Goal: Information Seeking & Learning: Learn about a topic

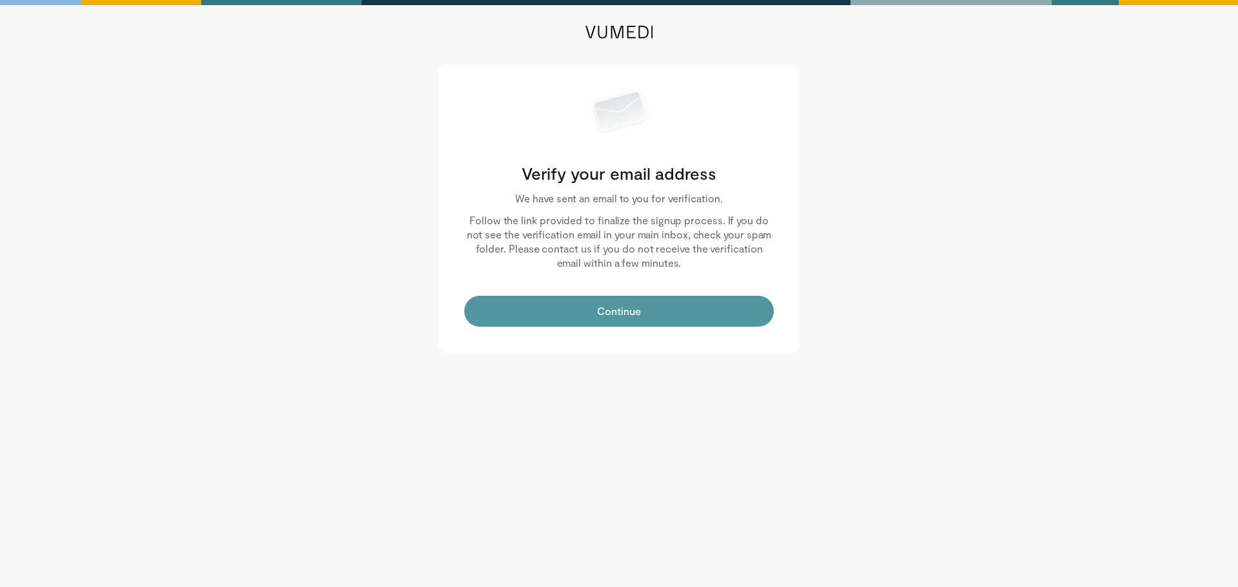
click at [613, 309] on button "Continue" at bounding box center [618, 311] width 309 height 31
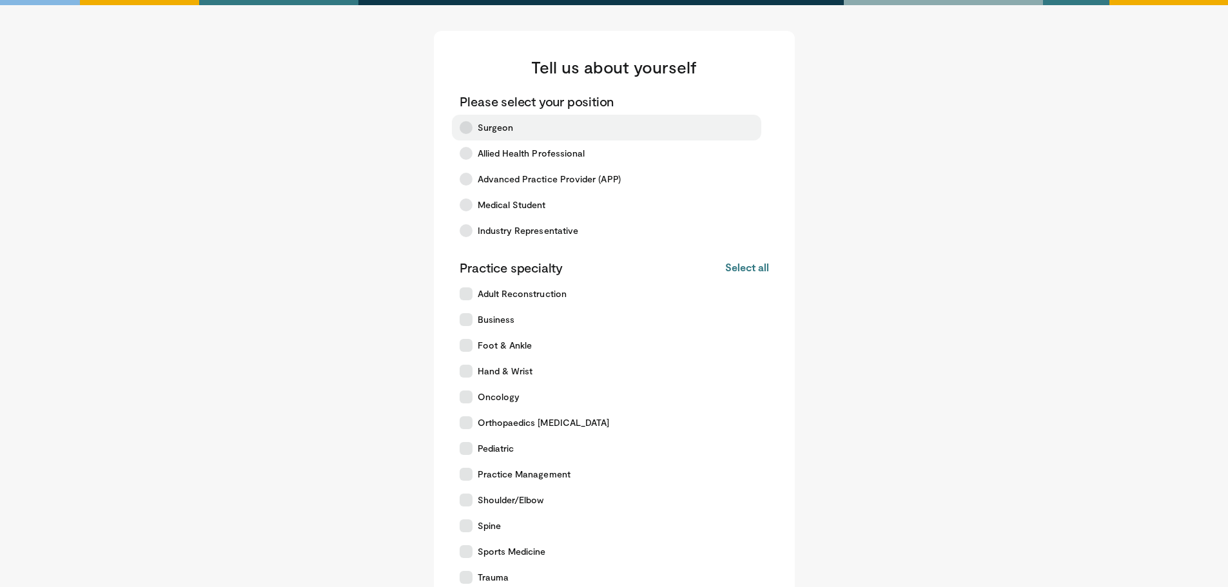
click at [467, 124] on icon at bounding box center [466, 127] width 13 height 13
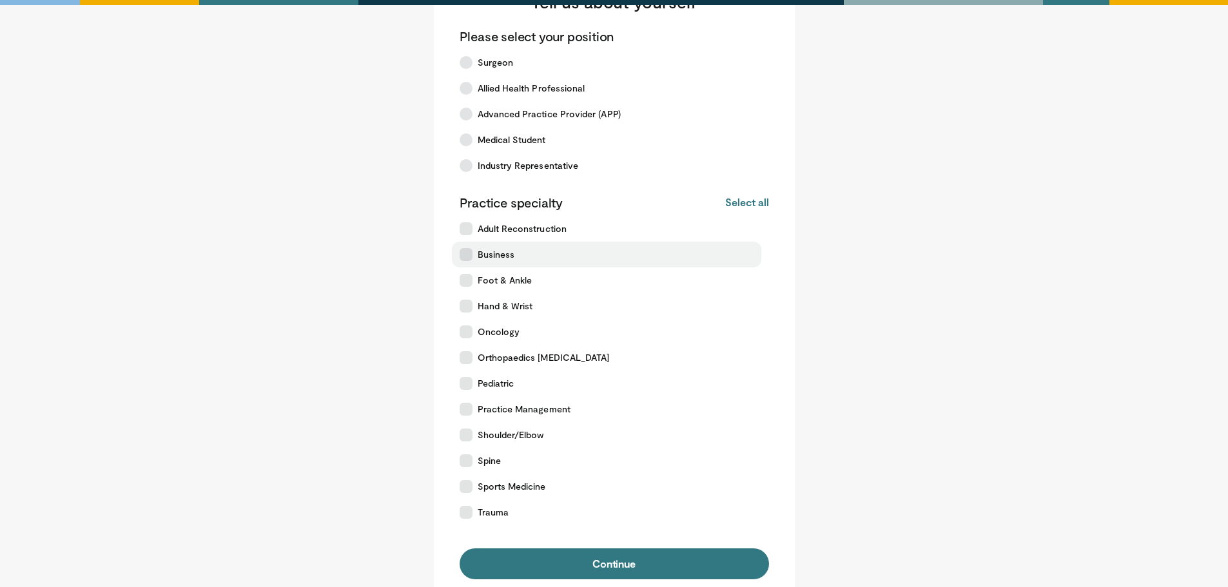
scroll to position [129, 0]
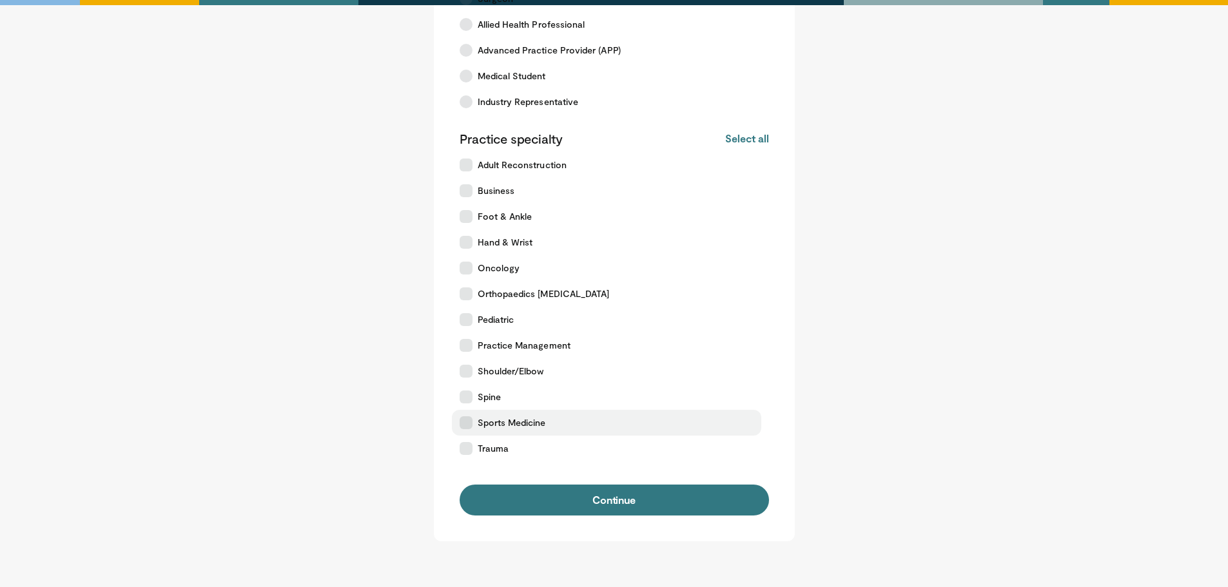
click at [467, 421] on icon at bounding box center [466, 422] width 13 height 13
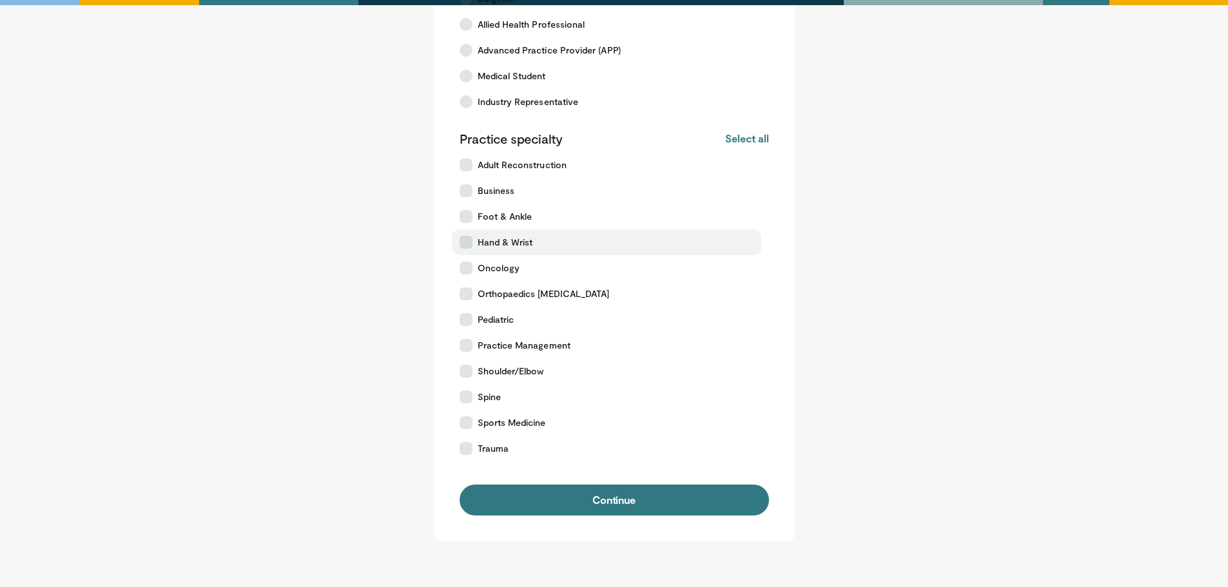
click at [468, 242] on icon at bounding box center [466, 242] width 13 height 13
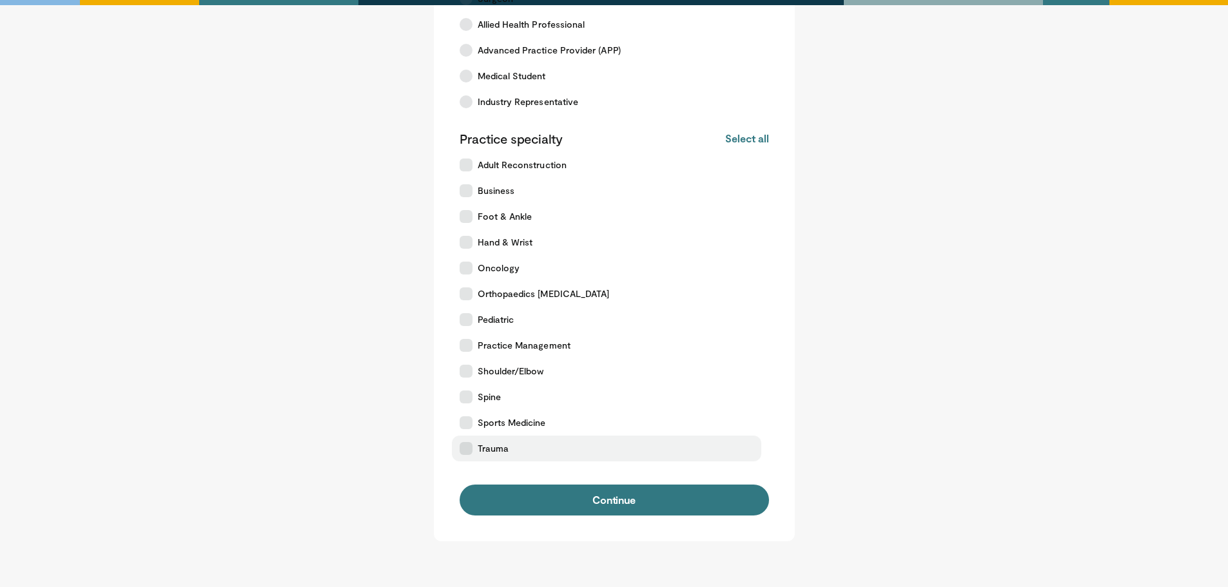
click at [467, 447] on icon at bounding box center [466, 448] width 13 height 13
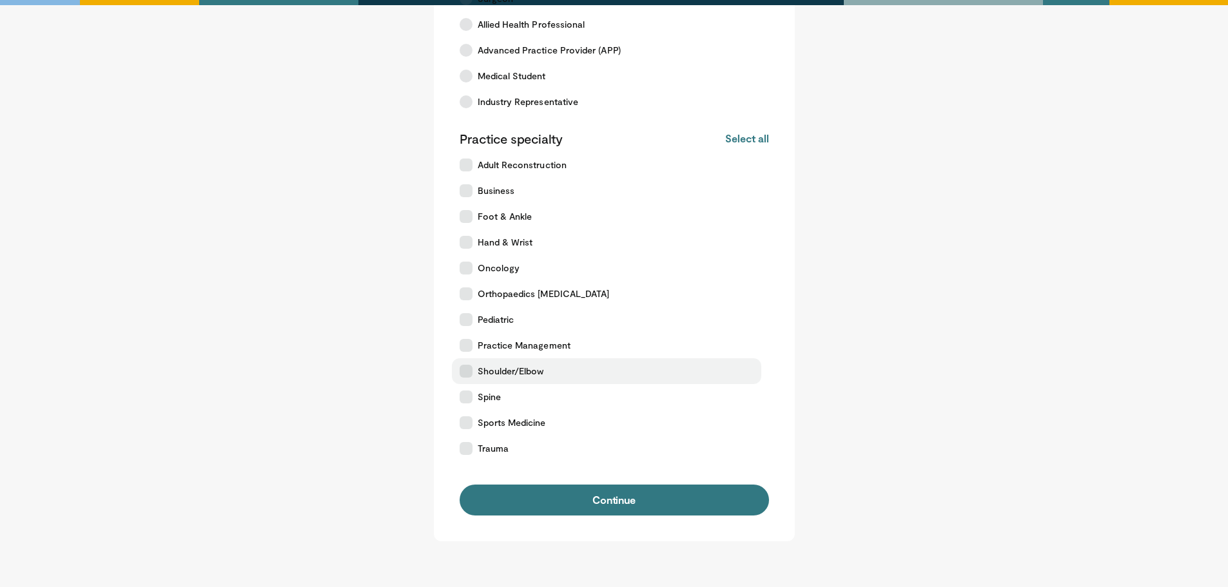
click at [466, 369] on icon at bounding box center [466, 371] width 13 height 13
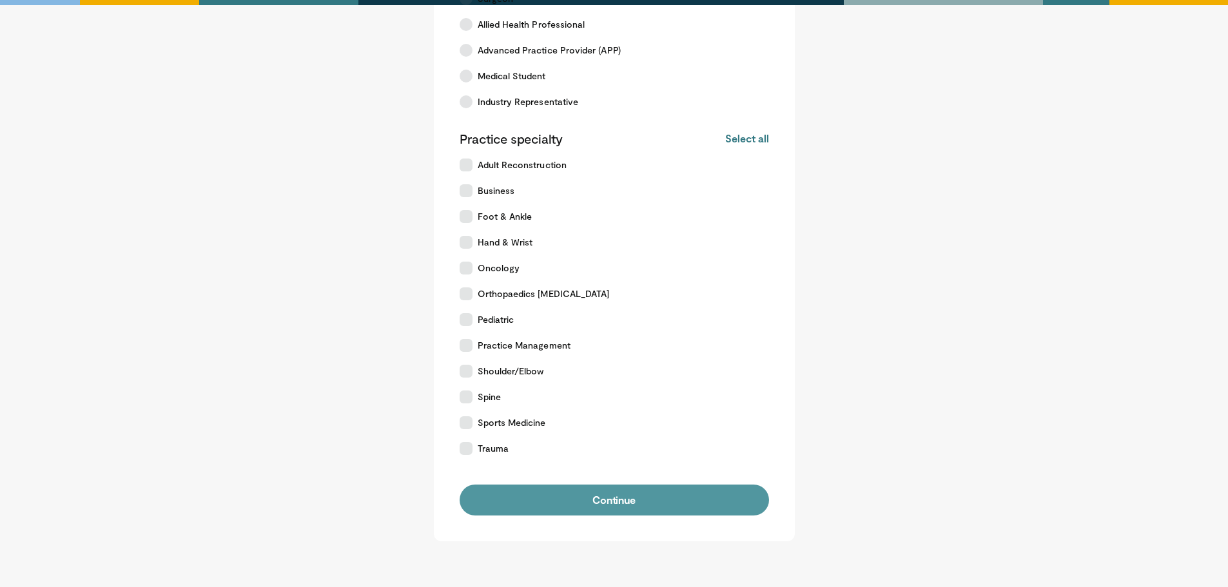
click at [608, 495] on button "Continue" at bounding box center [614, 500] width 309 height 31
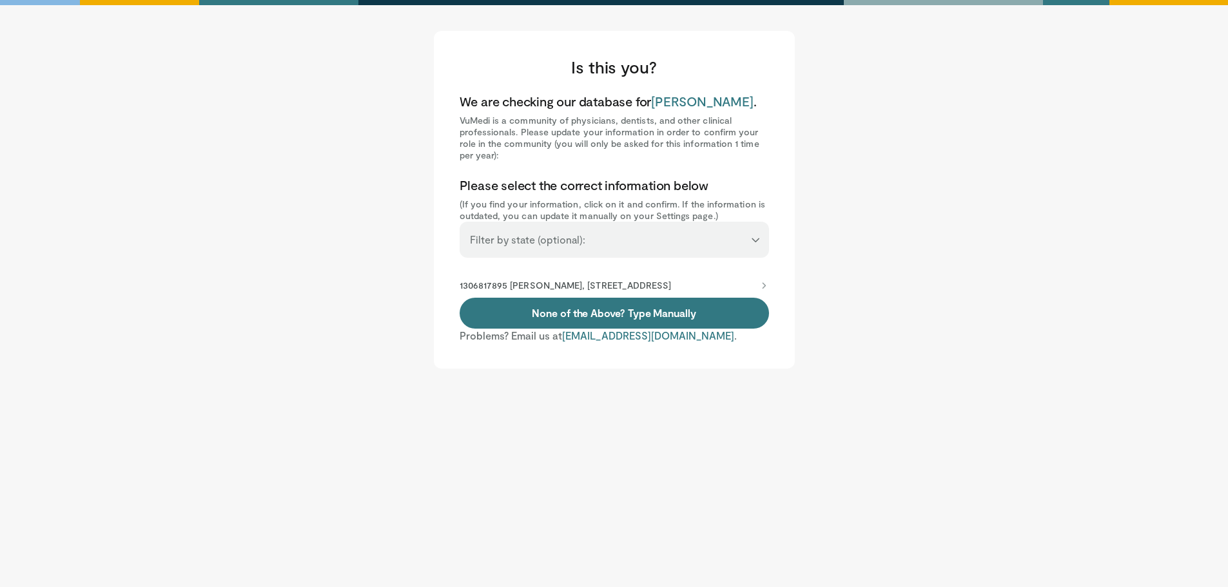
click at [565, 284] on p "1306817895 James Mcclurg, 5830 Oberlin Dr Ste 102, San Diego, CA, 92121" at bounding box center [566, 286] width 212 height 12
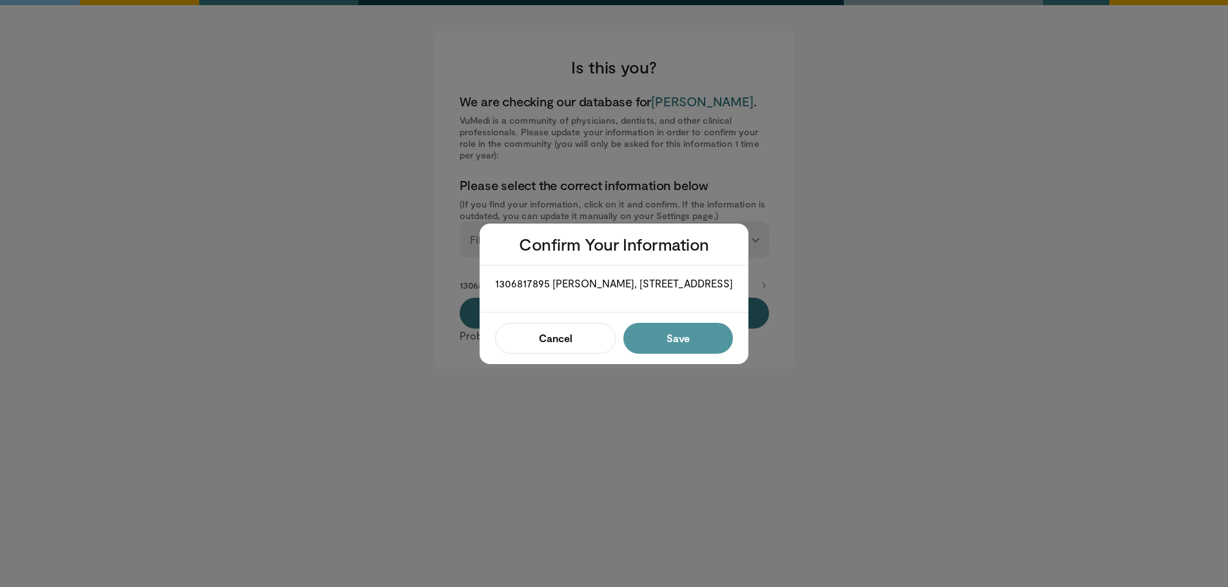
click at [696, 346] on button "Save" at bounding box center [678, 338] width 110 height 31
click at [683, 344] on button "Confirm" at bounding box center [674, 338] width 117 height 31
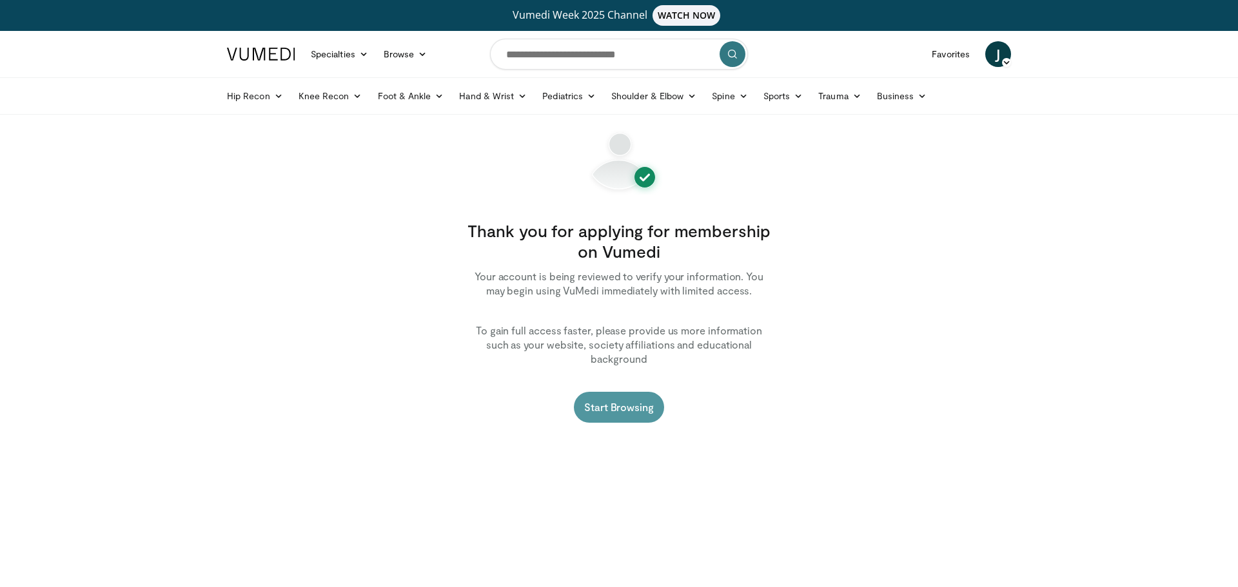
click at [629, 395] on link "Start Browsing" at bounding box center [619, 407] width 90 height 31
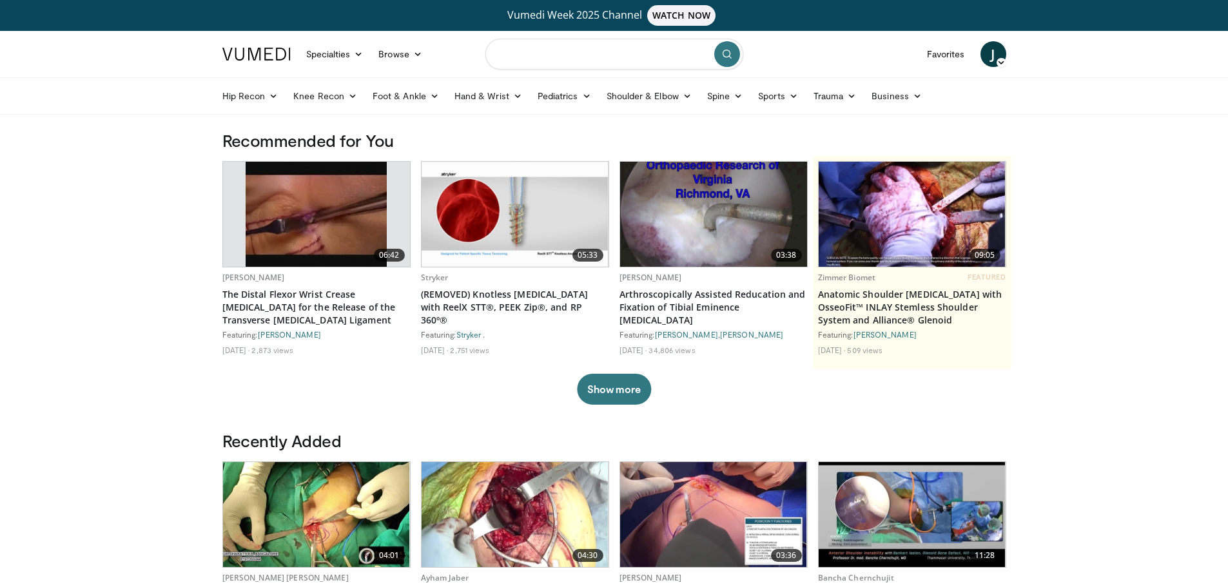
click at [531, 54] on input "Search topics, interventions" at bounding box center [614, 54] width 258 height 31
type input "**********"
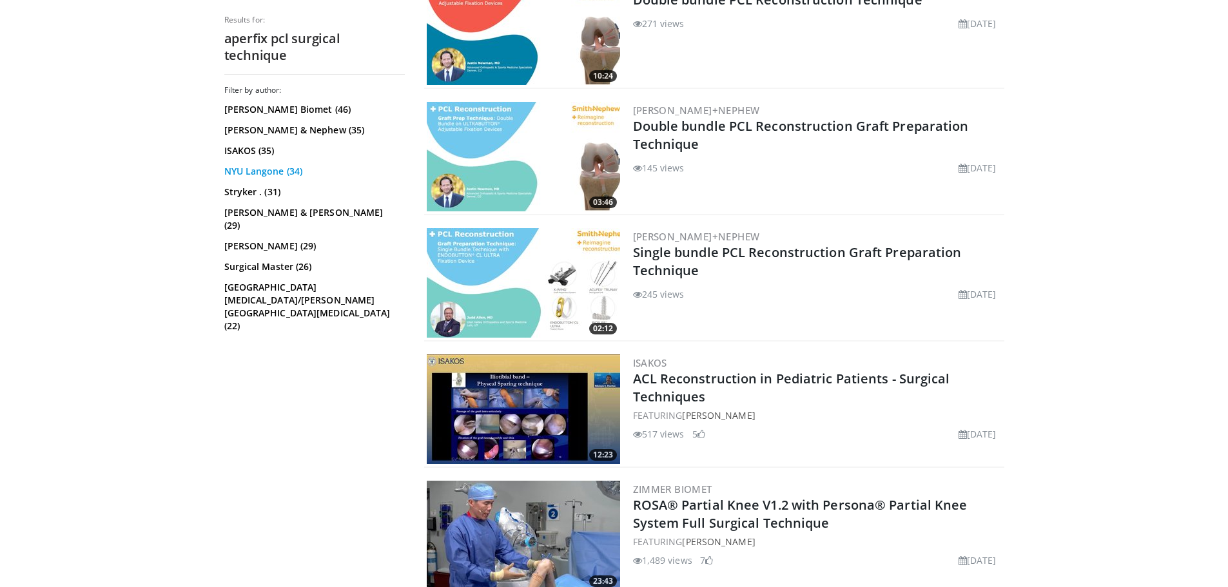
scroll to position [645, 0]
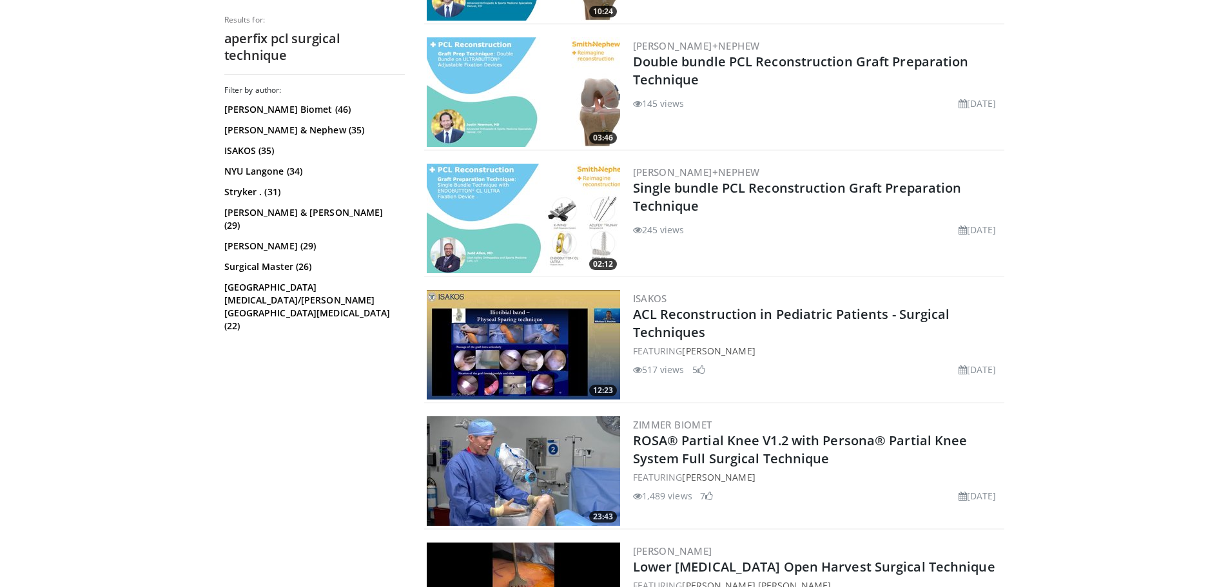
click at [511, 202] on img at bounding box center [523, 219] width 193 height 110
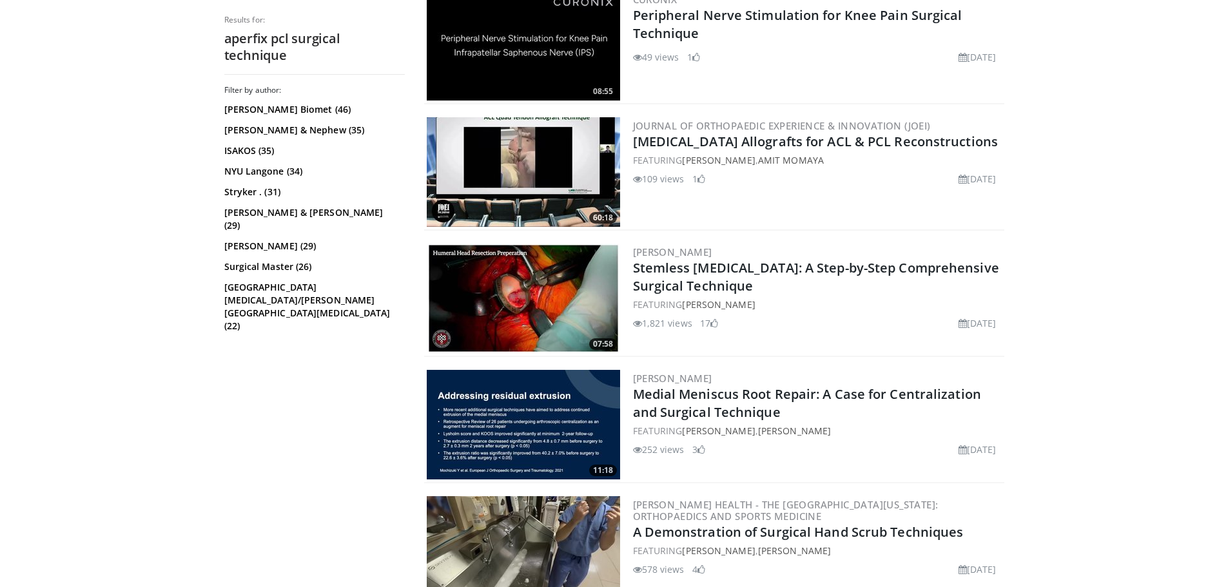
scroll to position [1612, 0]
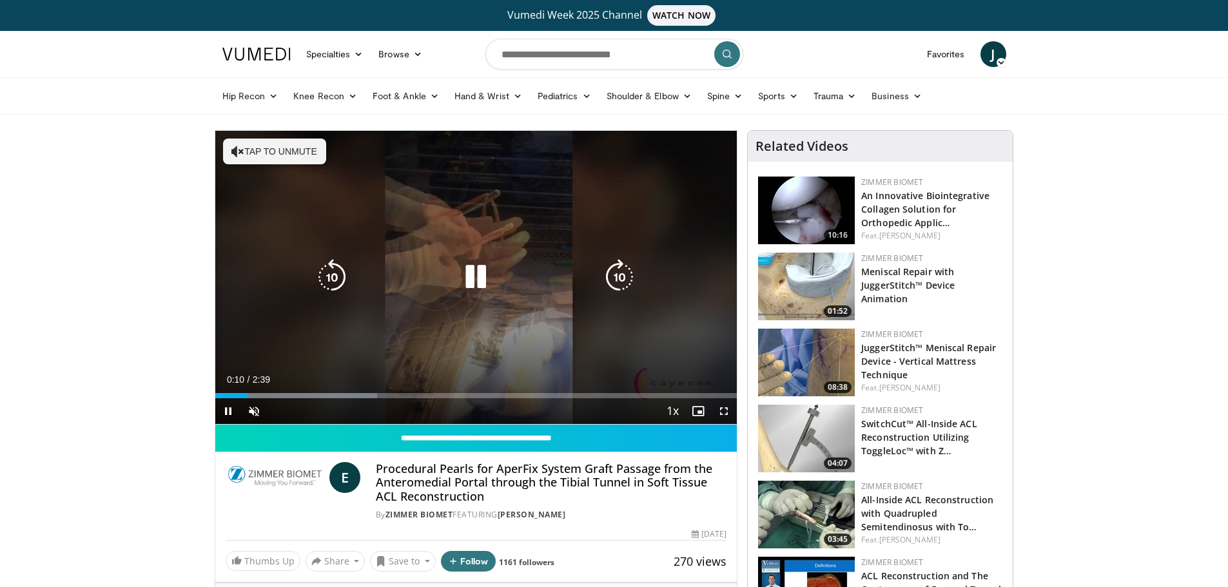
click at [474, 275] on icon "Video Player" at bounding box center [476, 277] width 36 height 36
click at [480, 275] on icon "Video Player" at bounding box center [476, 277] width 36 height 36
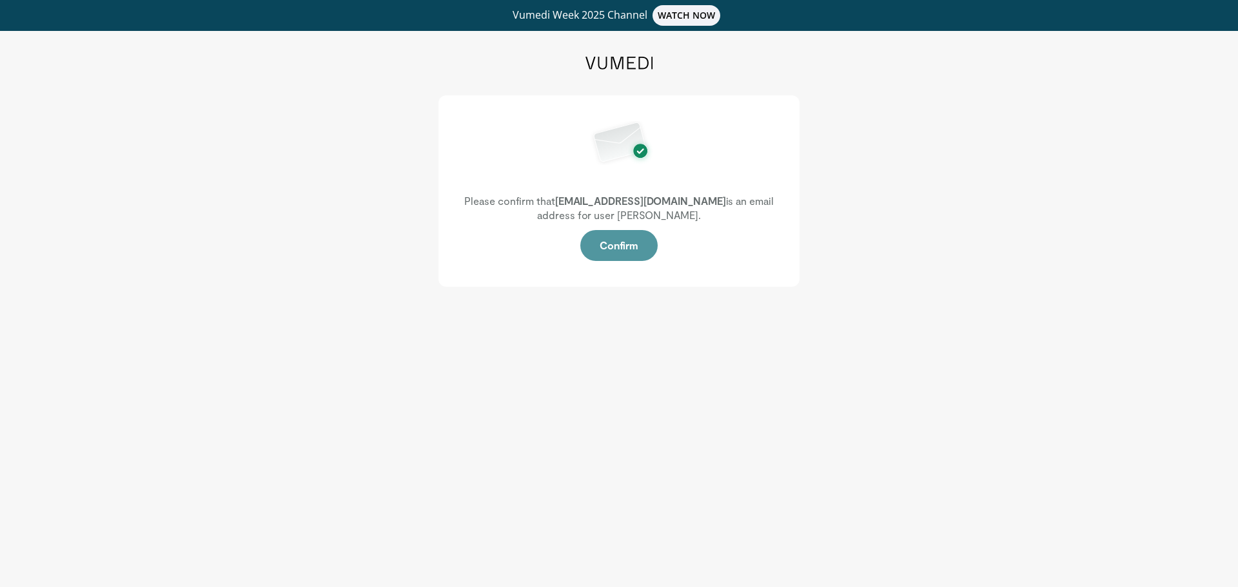
click at [621, 245] on button "Confirm" at bounding box center [618, 245] width 77 height 31
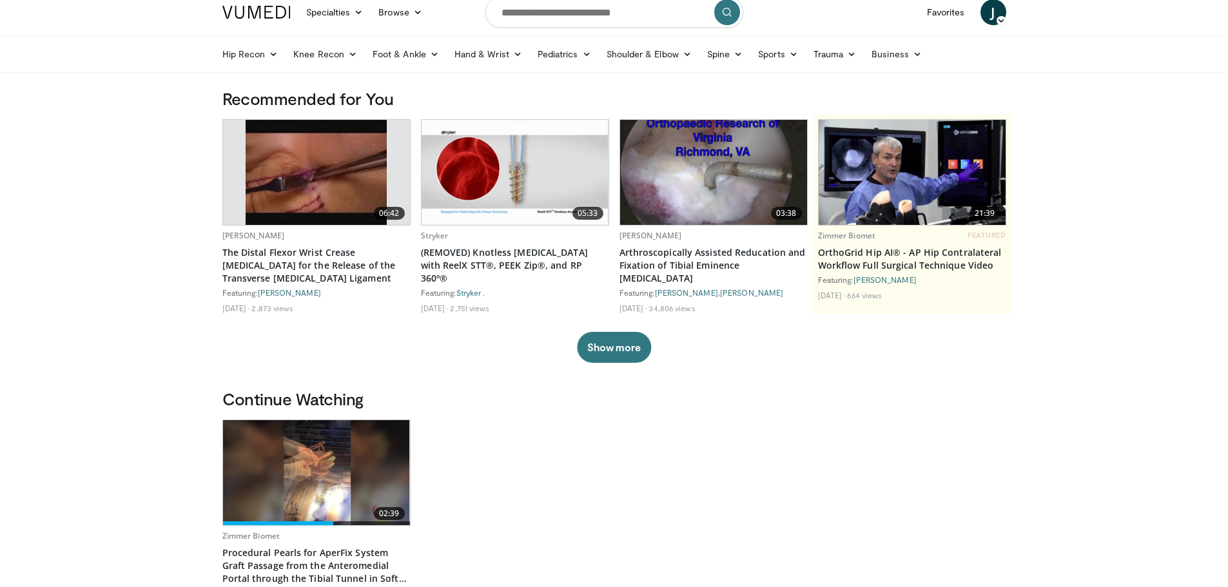
scroll to position [64, 0]
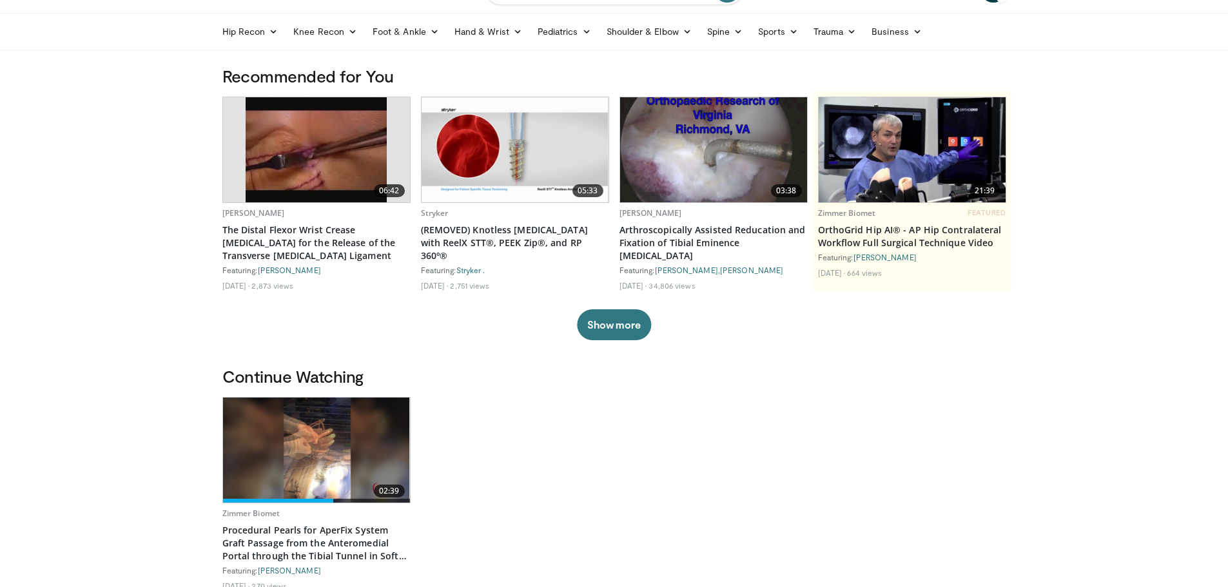
click at [313, 433] on img at bounding box center [316, 450] width 187 height 105
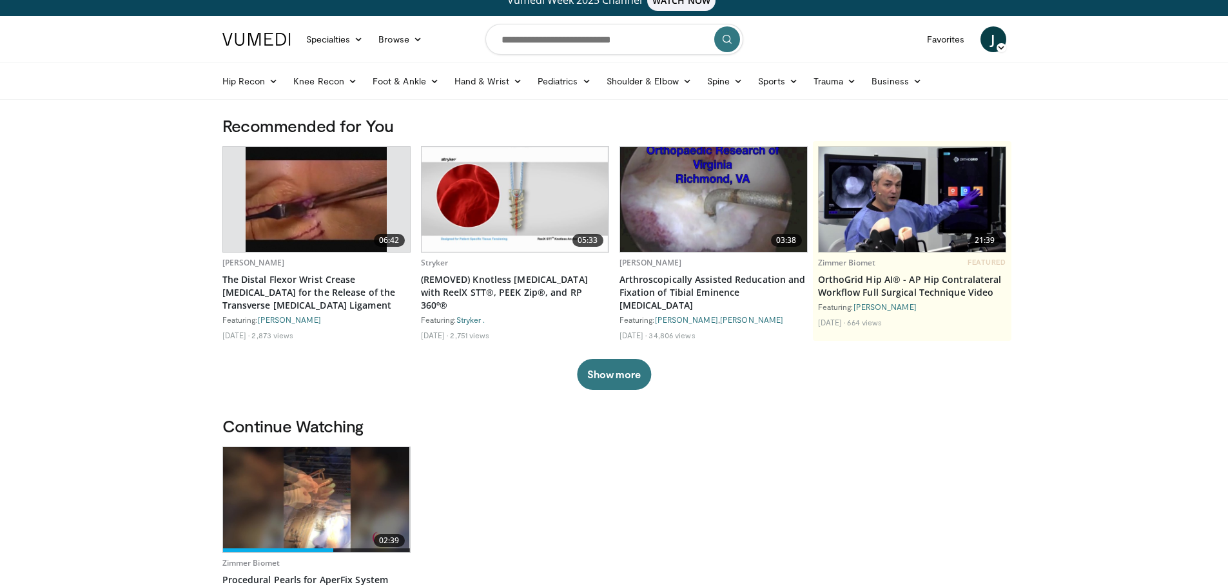
scroll to position [0, 0]
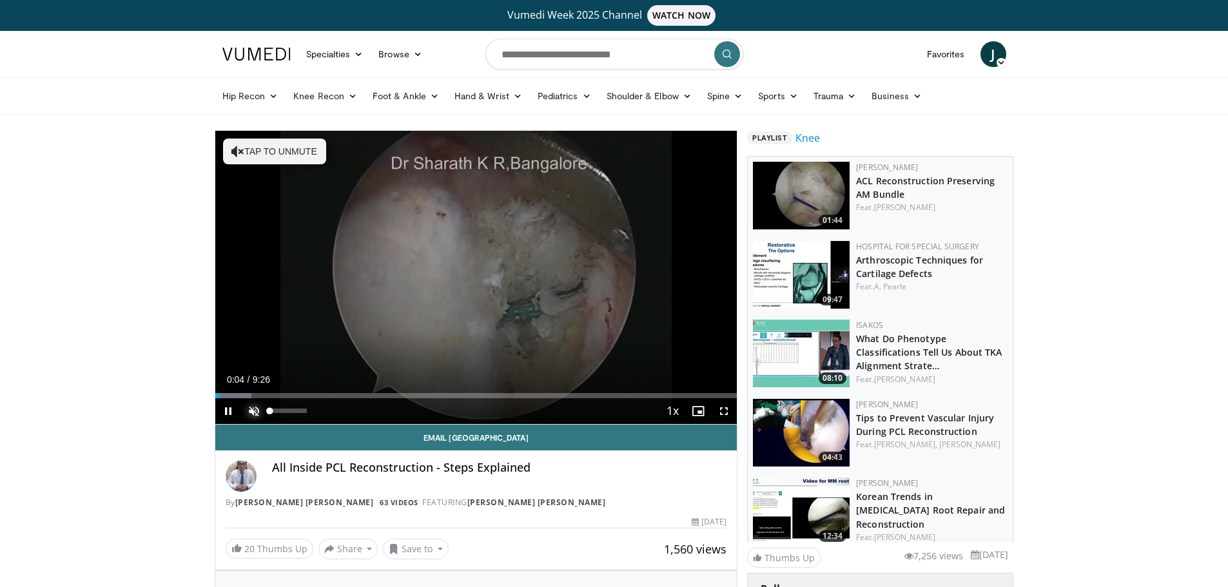
click at [251, 409] on span "Video Player" at bounding box center [254, 411] width 26 height 26
